Goal: Information Seeking & Learning: Compare options

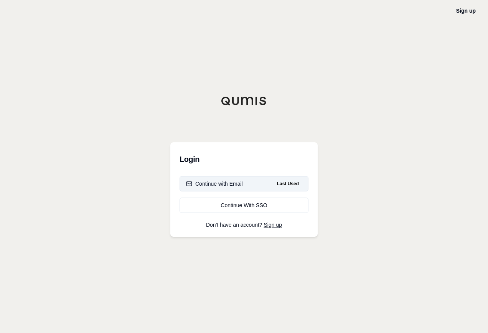
click at [232, 184] on div "Continue with Email" at bounding box center [214, 184] width 57 height 8
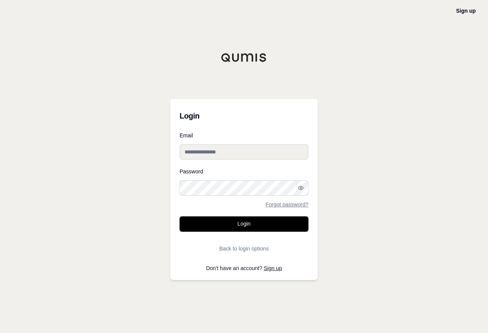
type input "**********"
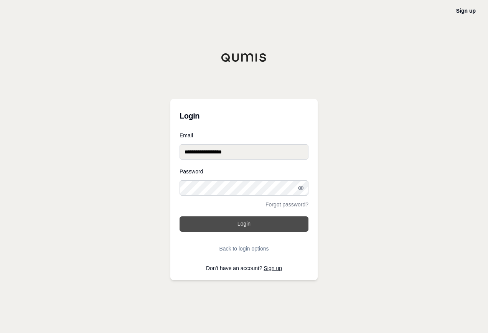
click at [248, 223] on button "Login" at bounding box center [243, 223] width 129 height 15
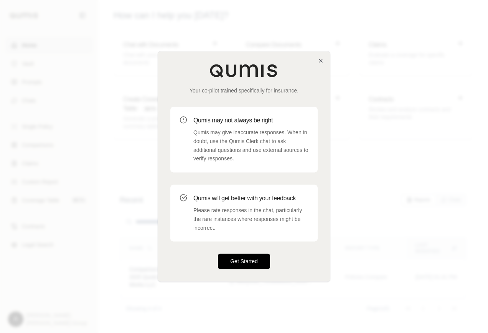
click at [241, 257] on button "Get Started" at bounding box center [244, 261] width 52 height 15
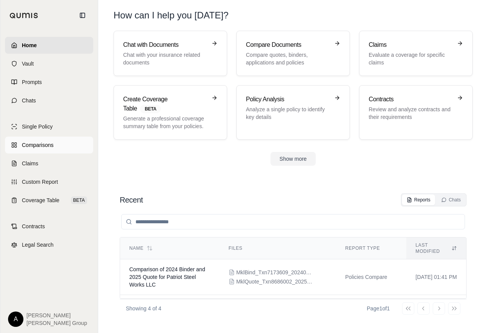
click at [45, 144] on span "Comparisons" at bounding box center [37, 145] width 31 height 8
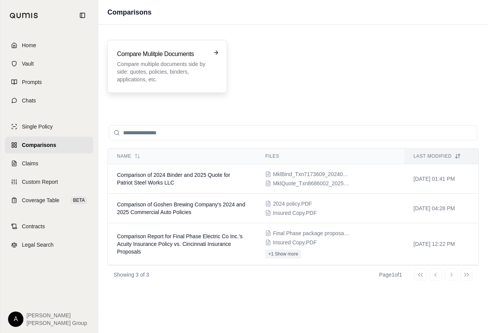
click at [161, 62] on p "Compare multiple documents side by side: quotes, policies, binders, application…" at bounding box center [162, 71] width 90 height 23
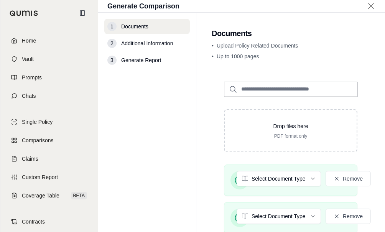
click at [145, 45] on span "Additional Information" at bounding box center [147, 43] width 52 height 8
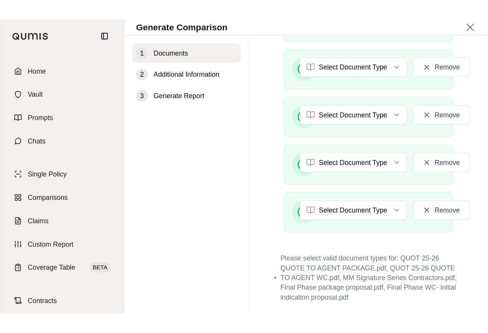
scroll to position [217, 0]
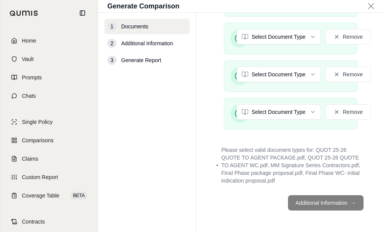
click at [346, 204] on footer "Additional Information →" at bounding box center [291, 203] width 158 height 28
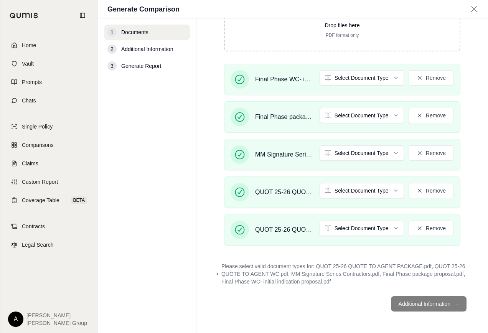
scroll to position [107, 0]
click at [372, 81] on html "Home Vault Prompts Chats Single Policy Comparisons Claims Custom Report Coverag…" at bounding box center [244, 166] width 488 height 333
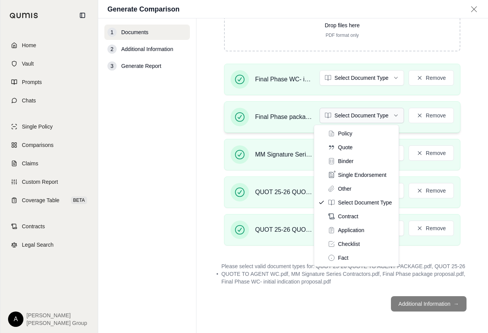
click at [353, 117] on html "Home Vault Prompts Chats Single Policy Comparisons Claims Custom Report Coverag…" at bounding box center [244, 166] width 488 height 333
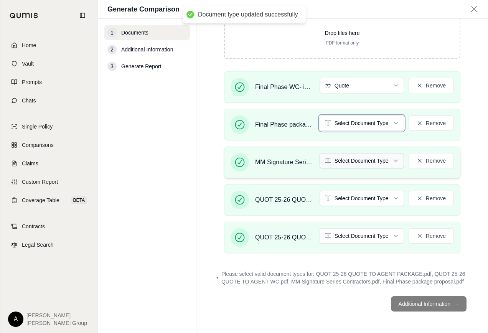
scroll to position [99, 0]
click at [351, 161] on html "Document type updated successfully Document type updated successfully Home Vaul…" at bounding box center [244, 166] width 488 height 333
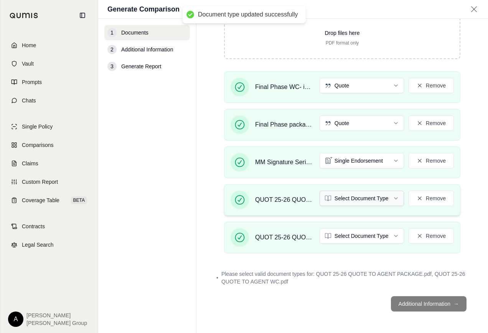
click at [344, 200] on html "Document type updated successfully Home Vault Prompts Chats Single Policy Compa…" at bounding box center [244, 166] width 488 height 333
click at [351, 237] on html "Home Vault Prompts Chats Single Policy Comparisons Claims Custom Report Coverag…" at bounding box center [244, 166] width 488 height 333
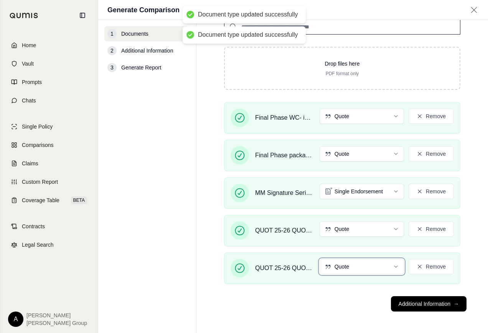
scroll to position [70, 0]
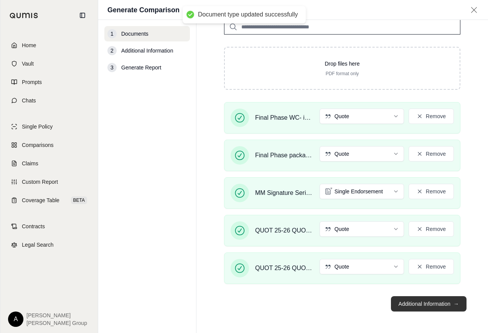
click at [409, 304] on button "Additional Information →" at bounding box center [429, 303] width 76 height 15
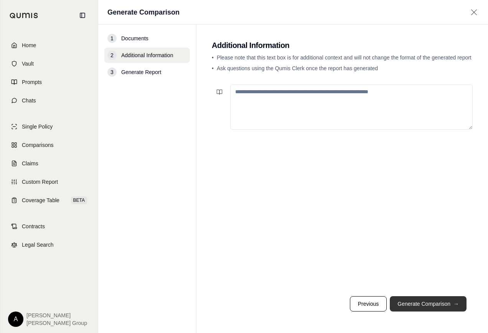
click at [409, 304] on button "Generate Comparison →" at bounding box center [427, 303] width 77 height 15
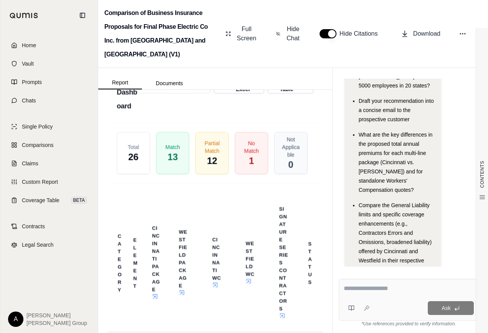
scroll to position [2147, 0]
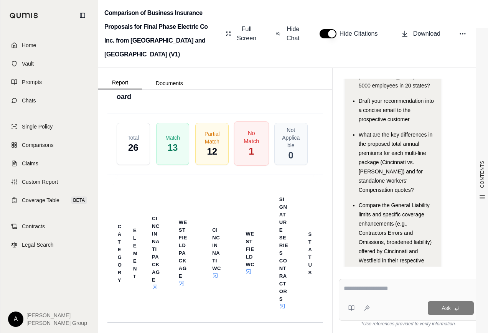
click at [253, 166] on div "No Match 1" at bounding box center [251, 144] width 35 height 44
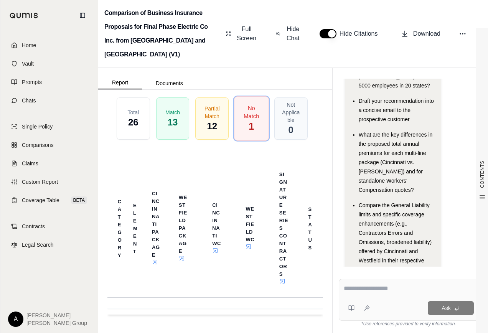
scroll to position [2195, 0]
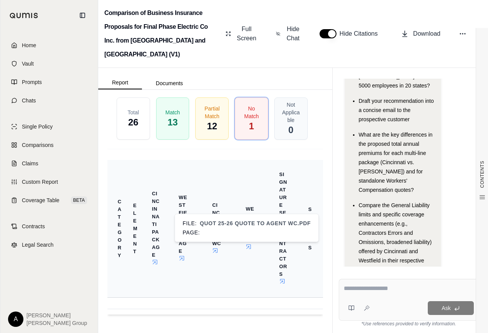
click at [245, 250] on icon at bounding box center [248, 246] width 6 height 6
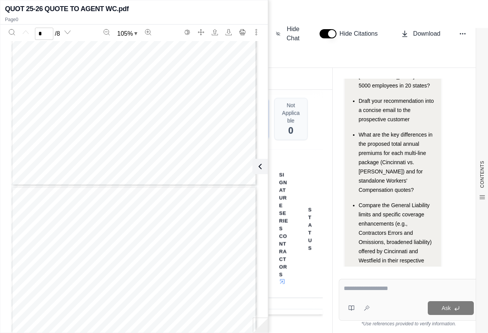
type input "*"
click at [307, 204] on th "Status" at bounding box center [311, 229] width 22 height 138
click at [258, 165] on icon at bounding box center [258, 166] width 2 height 5
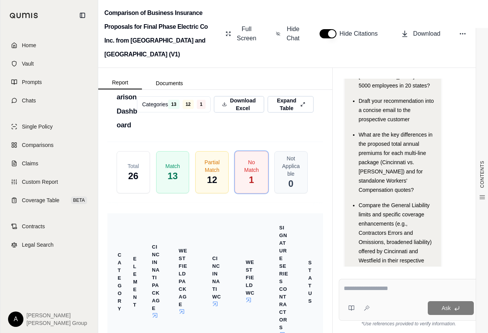
scroll to position [2118, 0]
click at [282, 113] on span "Expand Table" at bounding box center [286, 105] width 23 height 16
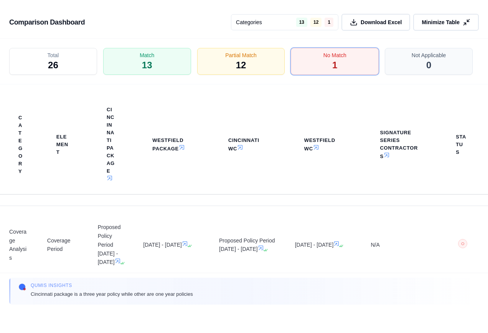
scroll to position [4, 0]
click at [212, 60] on div "Partial Match 12" at bounding box center [241, 62] width 92 height 28
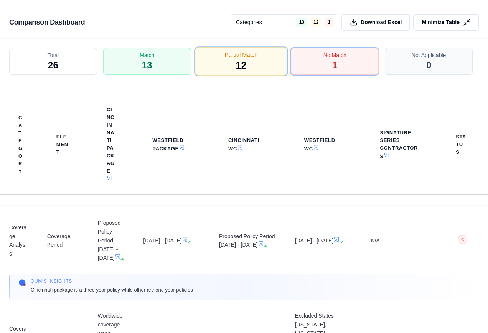
click at [241, 61] on span "12" at bounding box center [240, 65] width 11 height 13
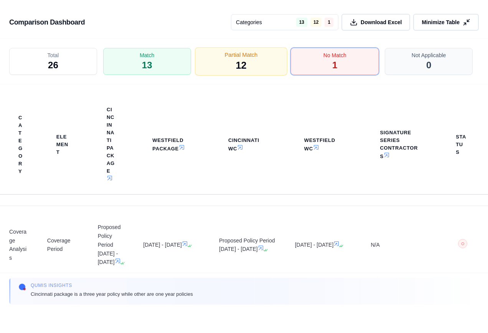
click at [241, 61] on span "12" at bounding box center [240, 65] width 11 height 13
drag, startPoint x: 241, startPoint y: 61, endPoint x: 266, endPoint y: 84, distance: 33.3
click at [266, 84] on div "Total 26 Match 13 Partial Match 12 No Match 1 Not Applicable 0" at bounding box center [244, 62] width 488 height 46
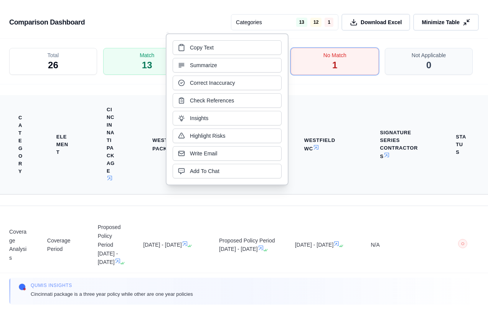
click at [310, 114] on th "Westfield WC" at bounding box center [324, 144] width 76 height 99
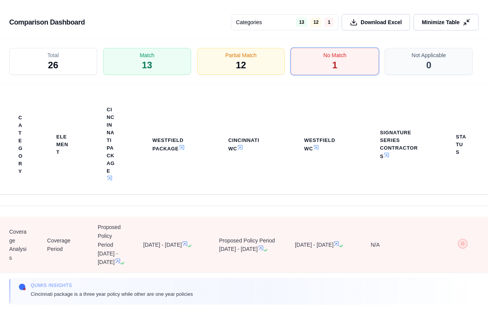
click at [460, 246] on span "○" at bounding box center [462, 243] width 4 height 6
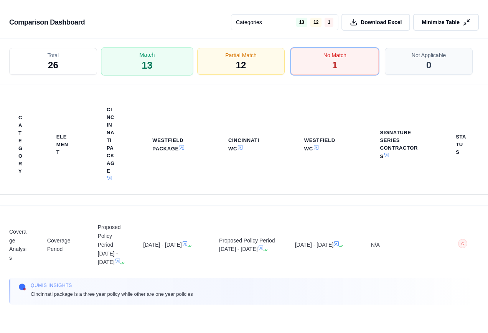
click at [162, 65] on div "Match 13" at bounding box center [147, 62] width 92 height 28
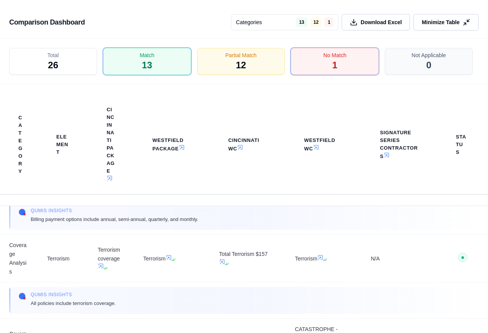
scroll to position [311, 0]
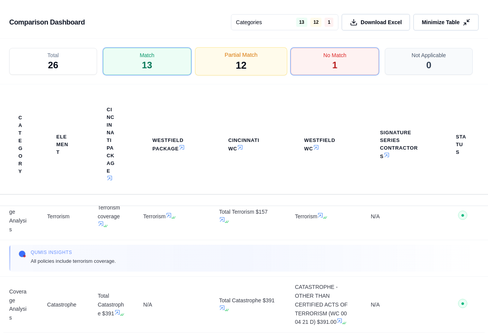
click at [241, 59] on span "12" at bounding box center [240, 65] width 11 height 13
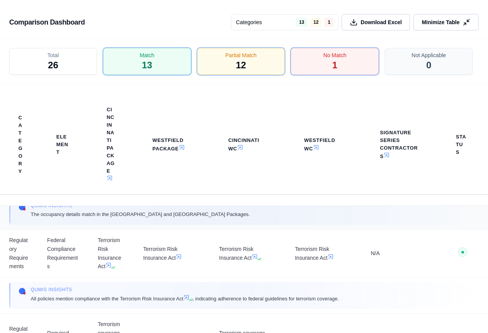
scroll to position [2940, 0]
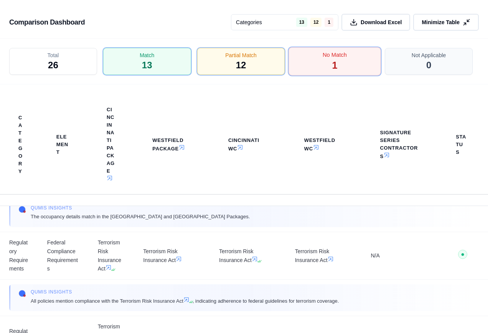
click at [343, 62] on div "No Match 1" at bounding box center [335, 62] width 92 height 28
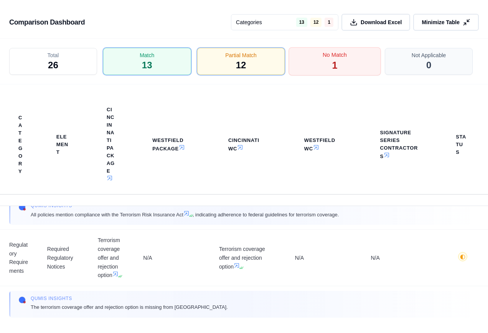
click at [341, 63] on div "No Match 1" at bounding box center [335, 62] width 92 height 28
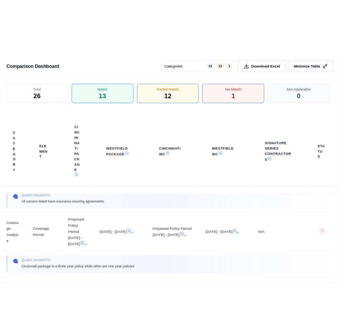
scroll to position [77, 0]
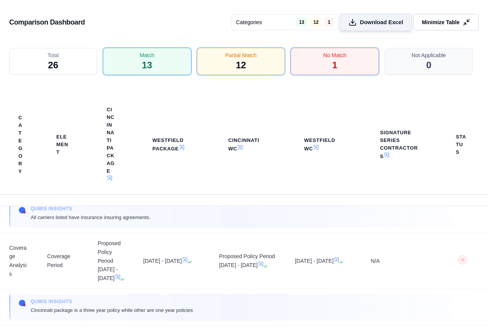
click at [363, 19] on span "Download Excel" at bounding box center [381, 22] width 43 height 8
click at [443, 22] on span "Minimize Table" at bounding box center [439, 22] width 39 height 8
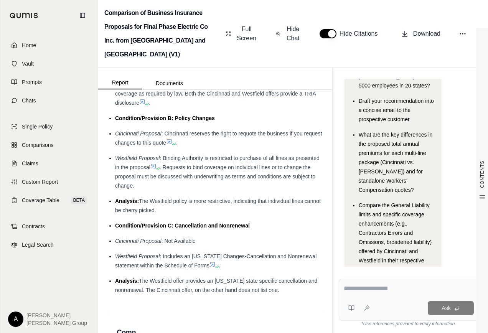
click at [366, 288] on textarea at bounding box center [408, 288] width 130 height 9
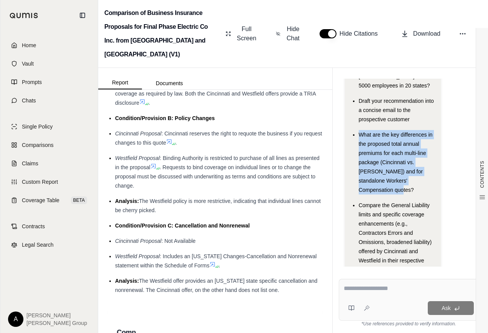
drag, startPoint x: 358, startPoint y: 102, endPoint x: 419, endPoint y: 155, distance: 80.1
click at [419, 155] on div "What are the key differences in the proposed total annual premiums for each mul…" at bounding box center [396, 162] width 76 height 64
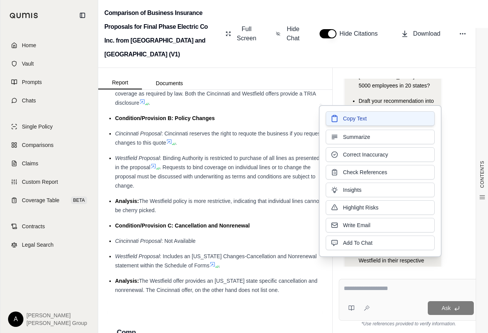
click at [376, 119] on button "Copy Text" at bounding box center [379, 118] width 109 height 15
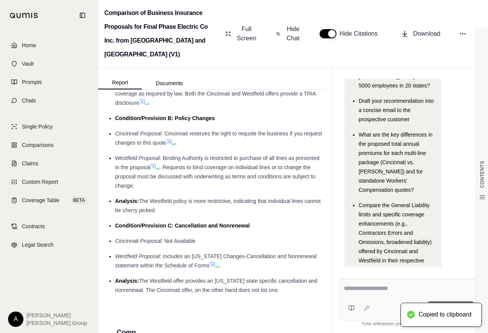
click at [368, 287] on textarea at bounding box center [408, 288] width 130 height 9
paste textarea "**********"
type textarea "**********"
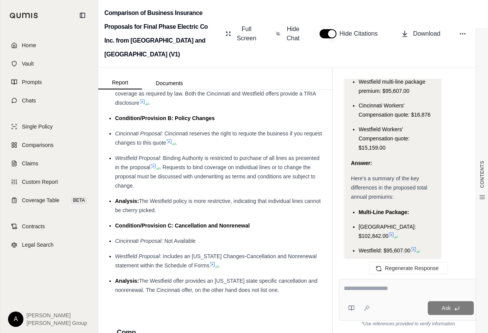
scroll to position [1598, 0]
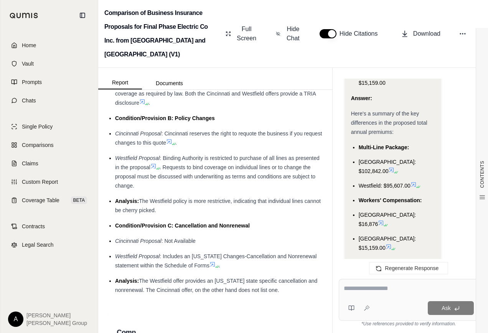
click at [344, 289] on textarea at bounding box center [408, 288] width 130 height 9
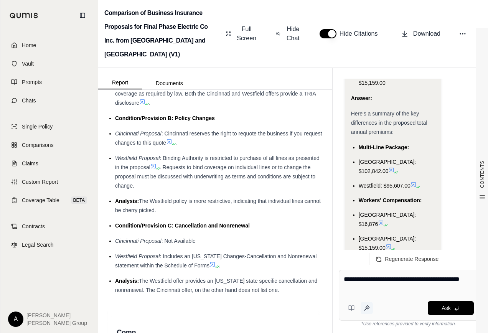
type textarea "**********"
click at [368, 309] on icon at bounding box center [366, 308] width 6 height 6
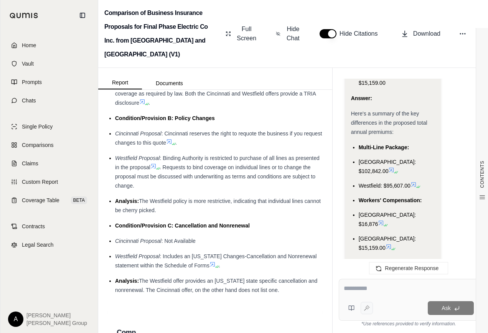
type textarea "**********"
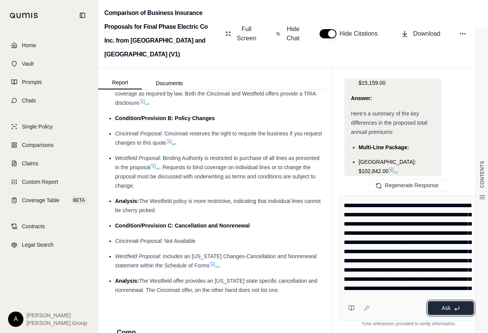
click at [442, 312] on button "Ask" at bounding box center [450, 308] width 46 height 14
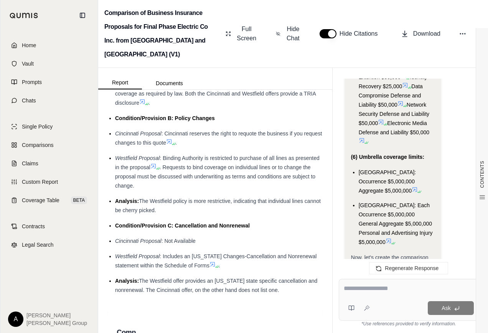
scroll to position [2996, 0]
click at [368, 279] on span "| Criteria | Cincinnati Insurance" at bounding box center [387, 282] width 73 height 6
click at [361, 254] on span "Now, let's create the comparison table." at bounding box center [389, 261] width 77 height 15
click at [355, 254] on span "Now, let's create the comparison table." at bounding box center [389, 261] width 77 height 15
drag, startPoint x: 352, startPoint y: 156, endPoint x: 369, endPoint y: 168, distance: 20.4
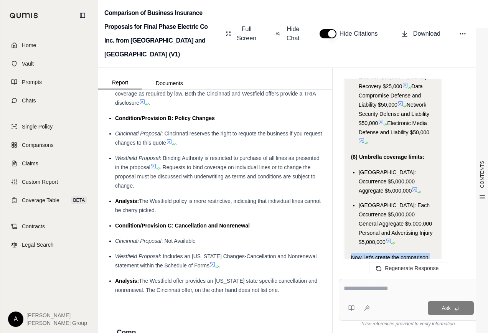
click at [369, 253] on div "Now, let's create the comparison table." at bounding box center [393, 262] width 84 height 18
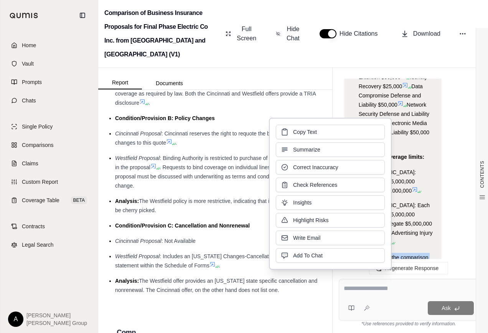
drag, startPoint x: 369, startPoint y: 168, endPoint x: 321, endPoint y: 135, distance: 57.6
click at [321, 135] on button "Copy Text" at bounding box center [330, 132] width 109 height 15
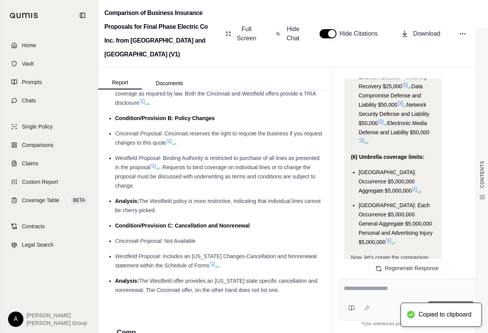
click at [372, 291] on textarea at bounding box center [408, 288] width 130 height 9
paste textarea "**********"
type textarea "**********"
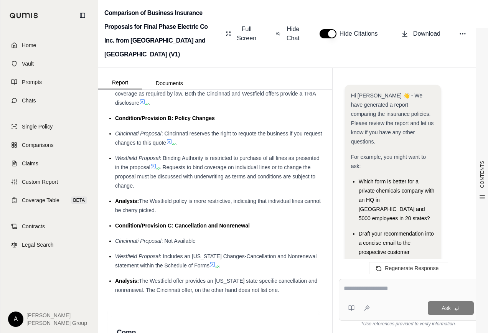
scroll to position [6160, 0]
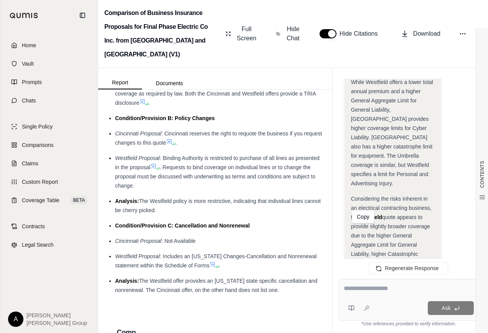
click at [354, 287] on textarea at bounding box center [408, 288] width 130 height 9
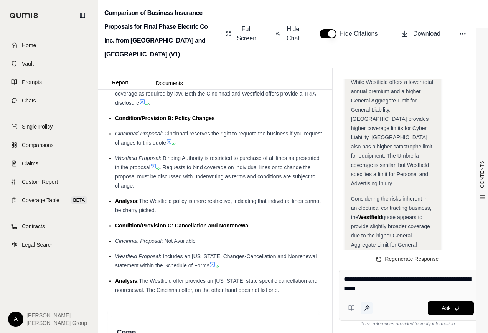
type textarea "**********"
click at [368, 307] on icon at bounding box center [366, 308] width 6 height 6
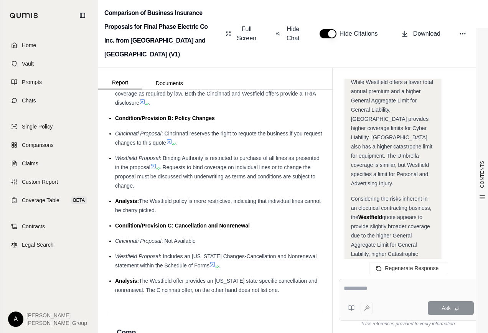
type textarea "**********"
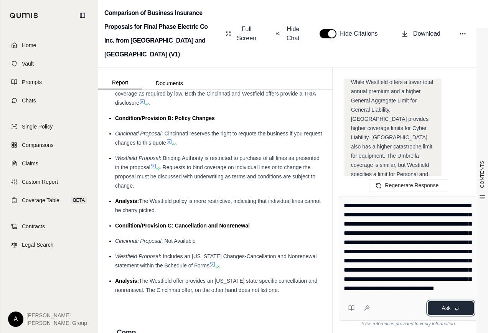
click at [439, 307] on button "Ask" at bounding box center [450, 308] width 46 height 14
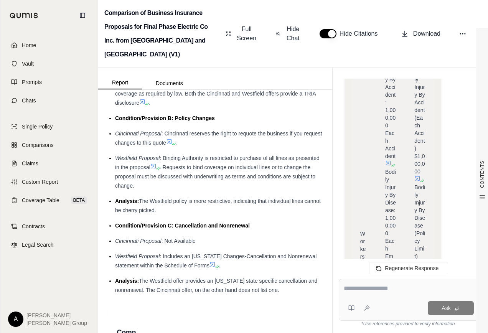
scroll to position [11121, 0]
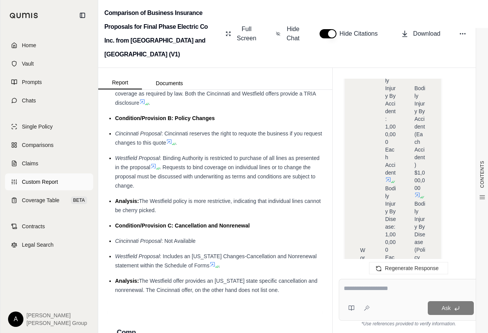
click at [41, 182] on span "Custom Report" at bounding box center [40, 182] width 36 height 8
